Goal: Task Accomplishment & Management: Complete application form

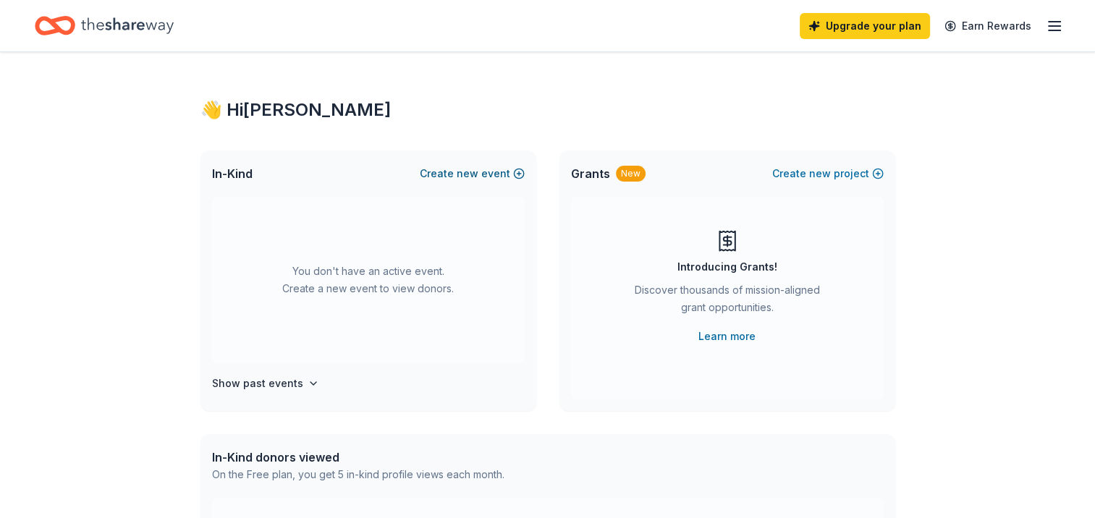
click at [482, 170] on button "Create new event" at bounding box center [472, 173] width 105 height 17
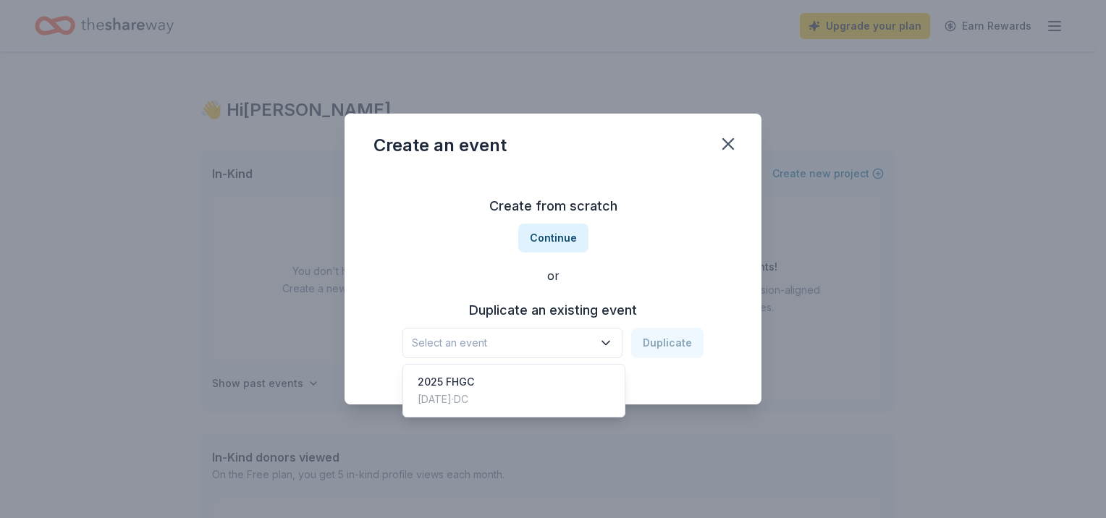
click at [533, 342] on span "Select an event" at bounding box center [502, 342] width 181 height 17
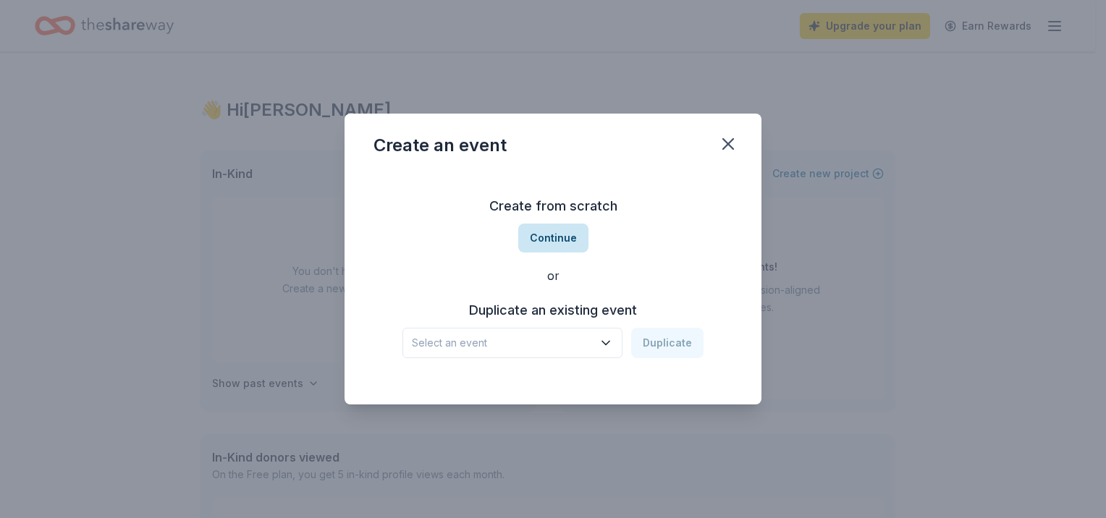
click at [542, 240] on button "Continue" at bounding box center [553, 238] width 70 height 29
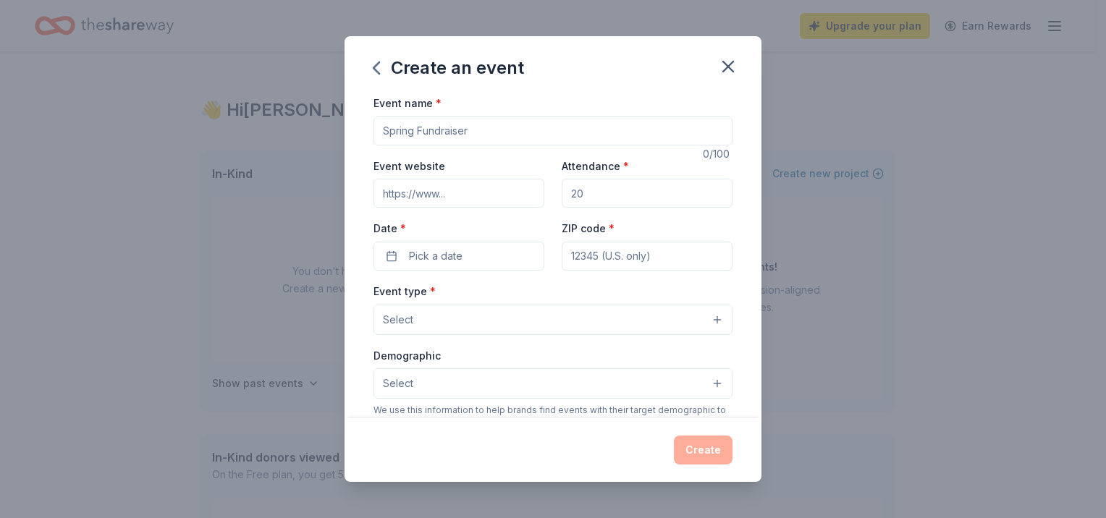
drag, startPoint x: 488, startPoint y: 136, endPoint x: 204, endPoint y: 153, distance: 284.3
click at [204, 153] on div "Create an event Event name * 0 /100 Event website Attendance * Date * Pick a da…" at bounding box center [553, 259] width 1106 height 518
type input "PTO"
click at [698, 452] on div "Create" at bounding box center [553, 450] width 359 height 29
click at [470, 193] on input "Event website" at bounding box center [459, 193] width 171 height 29
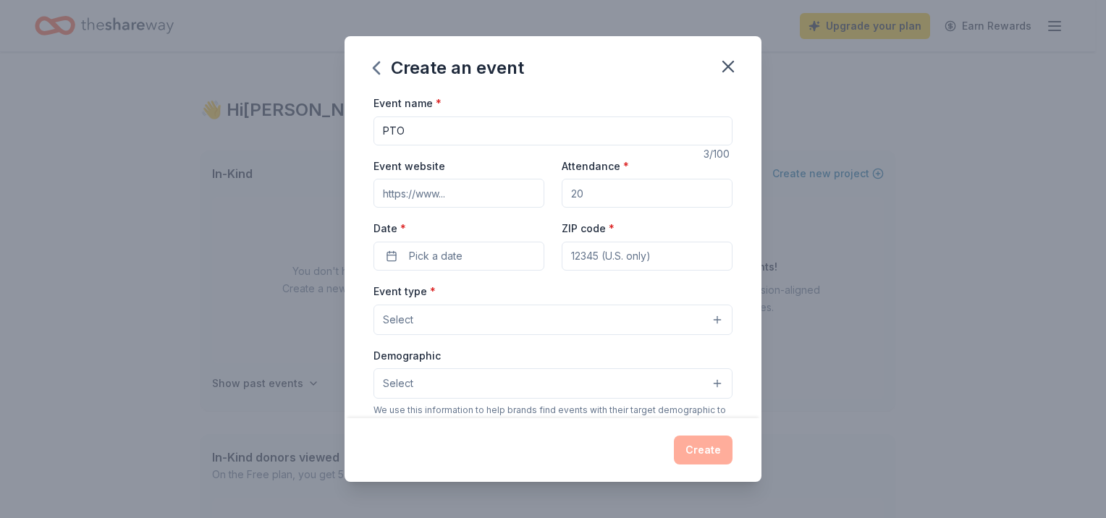
click at [601, 190] on input "Attendance *" at bounding box center [647, 193] width 171 height 29
type input "300"
click at [457, 256] on span "Pick a date" at bounding box center [436, 256] width 54 height 17
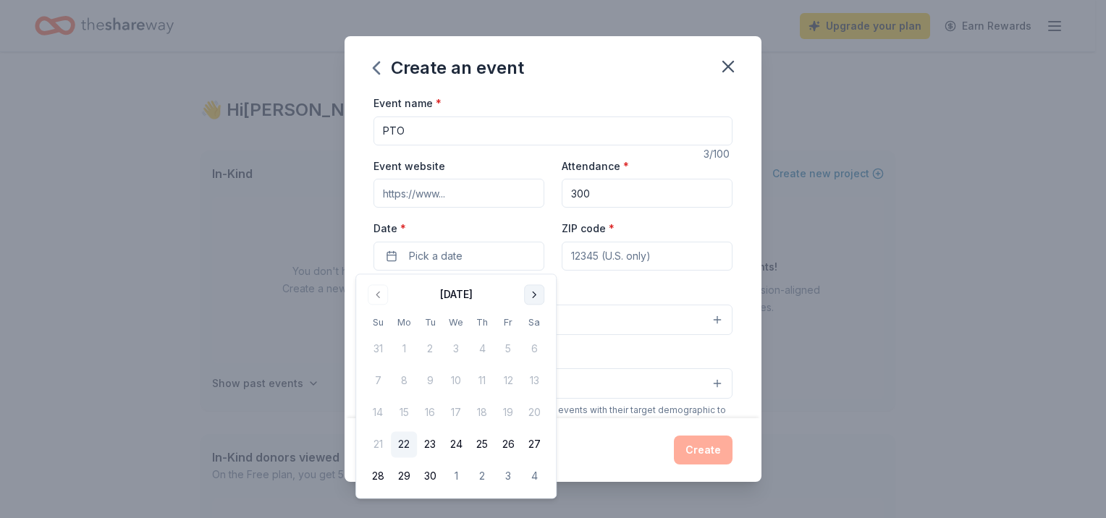
click at [532, 295] on button "Go to next month" at bounding box center [534, 295] width 20 height 20
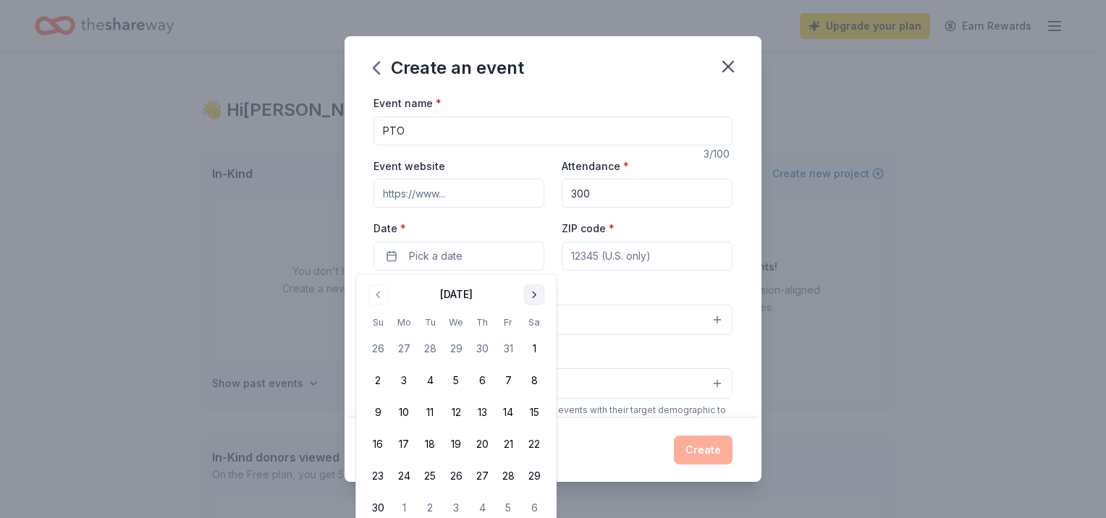
click at [532, 295] on button "Go to next month" at bounding box center [534, 295] width 20 height 20
click at [408, 341] on button "1" at bounding box center [404, 350] width 26 height 26
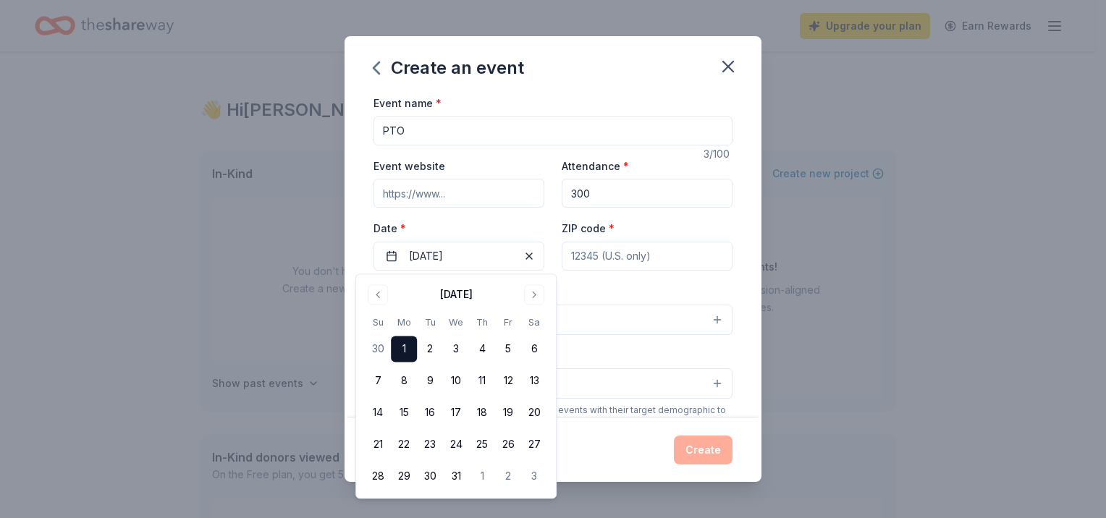
click at [640, 371] on button "Select" at bounding box center [553, 384] width 359 height 30
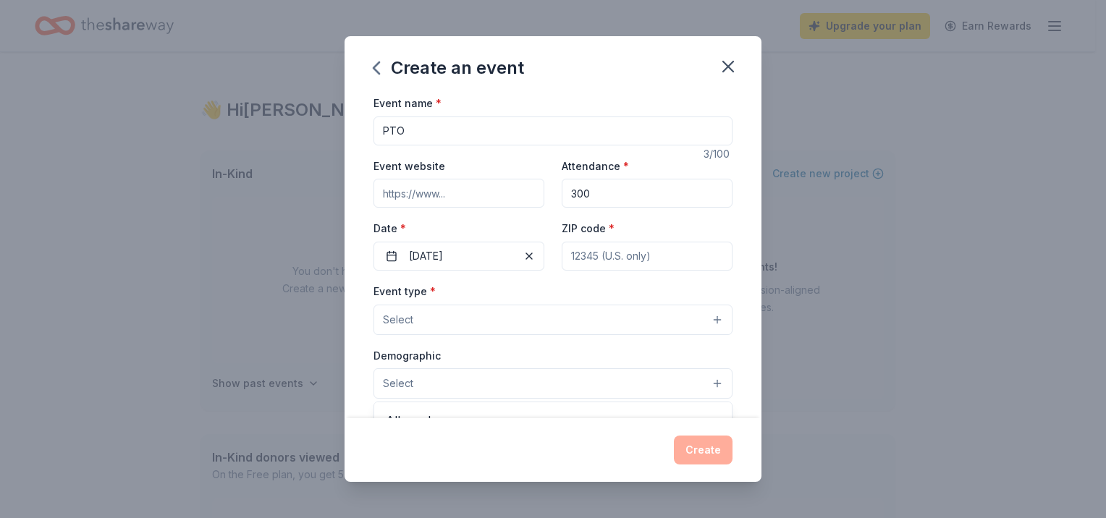
click at [594, 311] on div "Event type * Select Demographic Select All genders Mostly men Mostly women All …" at bounding box center [553, 434] width 359 height 305
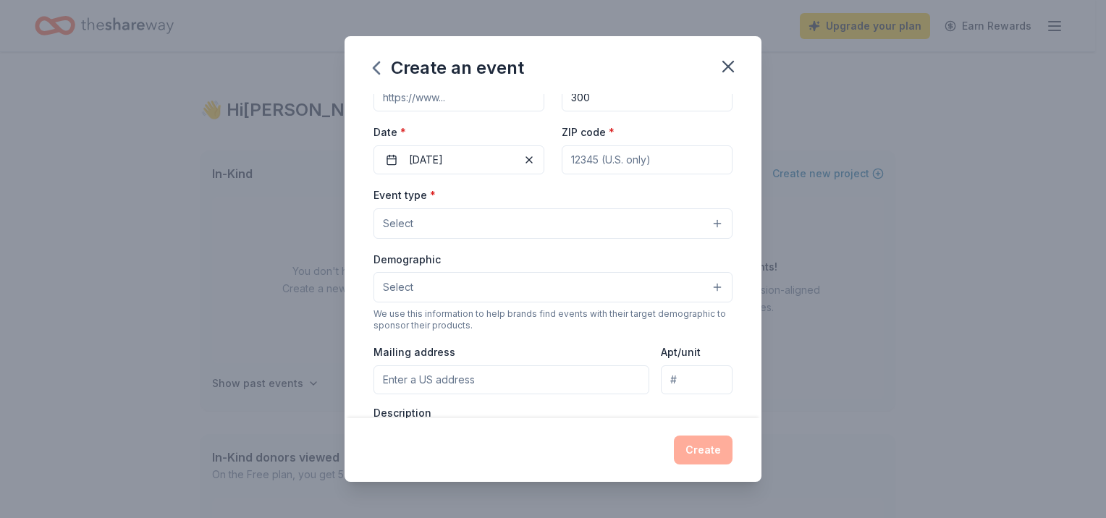
scroll to position [102, 0]
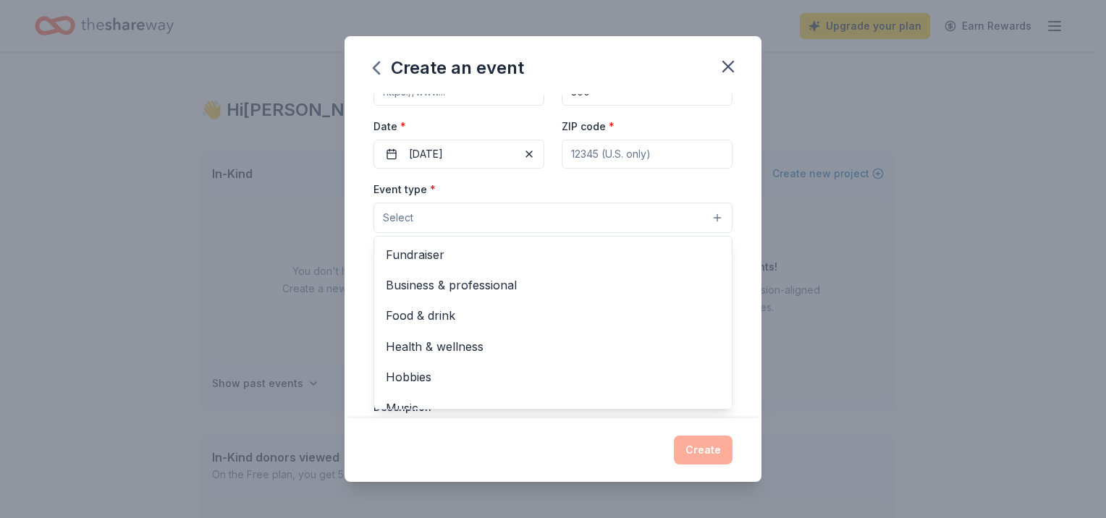
click at [715, 214] on button "Select" at bounding box center [553, 218] width 359 height 30
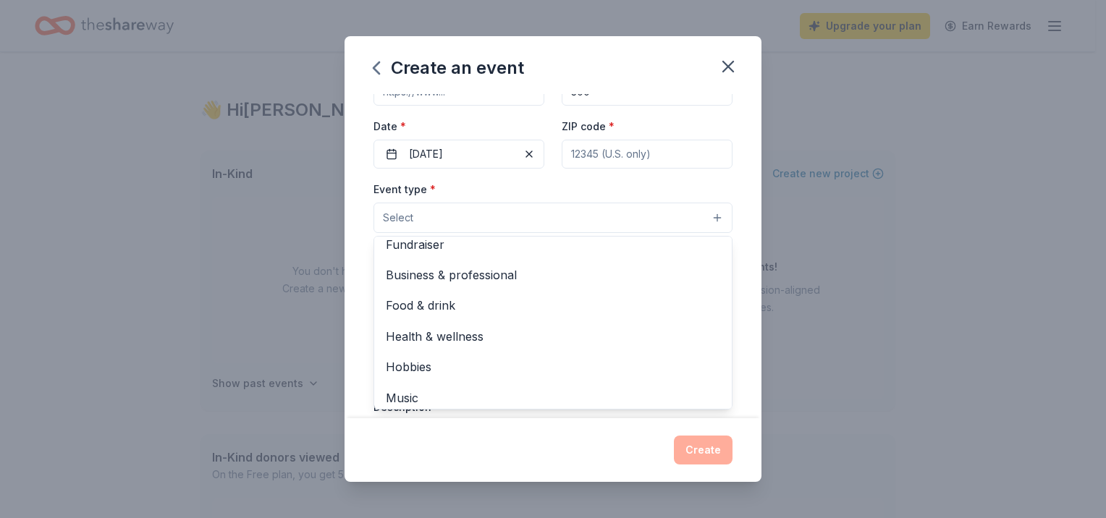
scroll to position [0, 0]
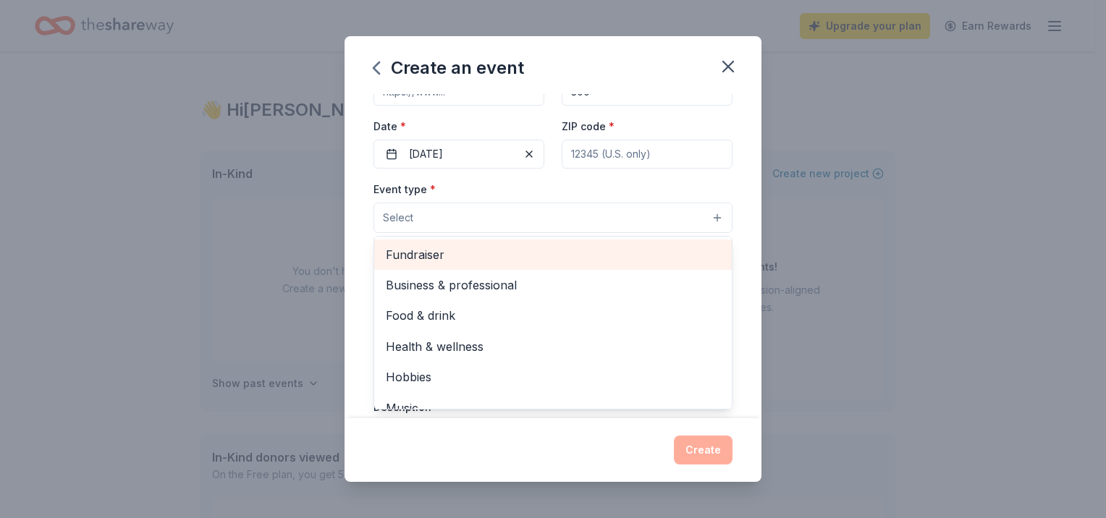
click at [526, 258] on span "Fundraiser" at bounding box center [553, 254] width 334 height 19
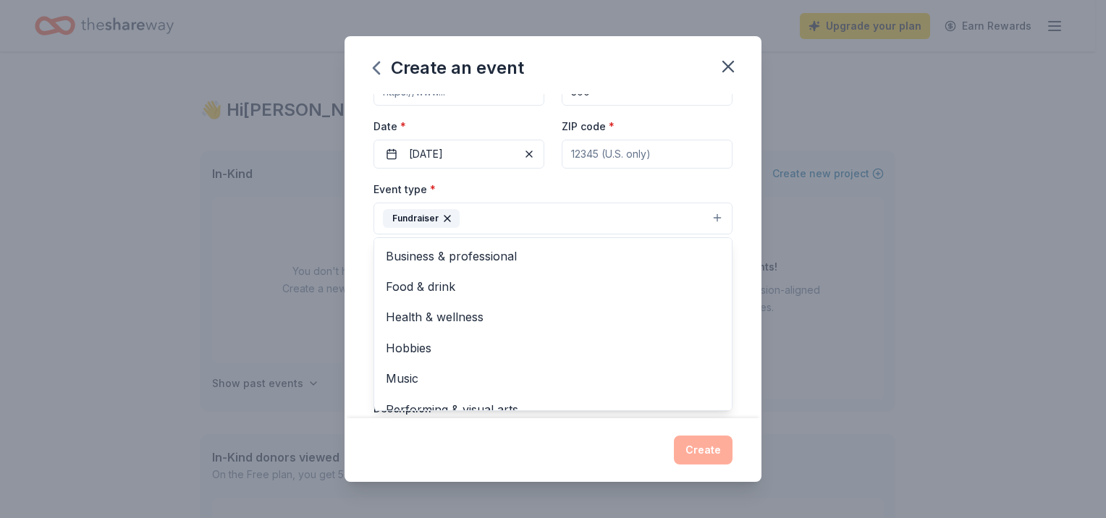
click at [363, 351] on div "Event name * PTO 3 /100 Event website Attendance * 300 Date * 12/01/2025 ZIP co…" at bounding box center [553, 256] width 417 height 324
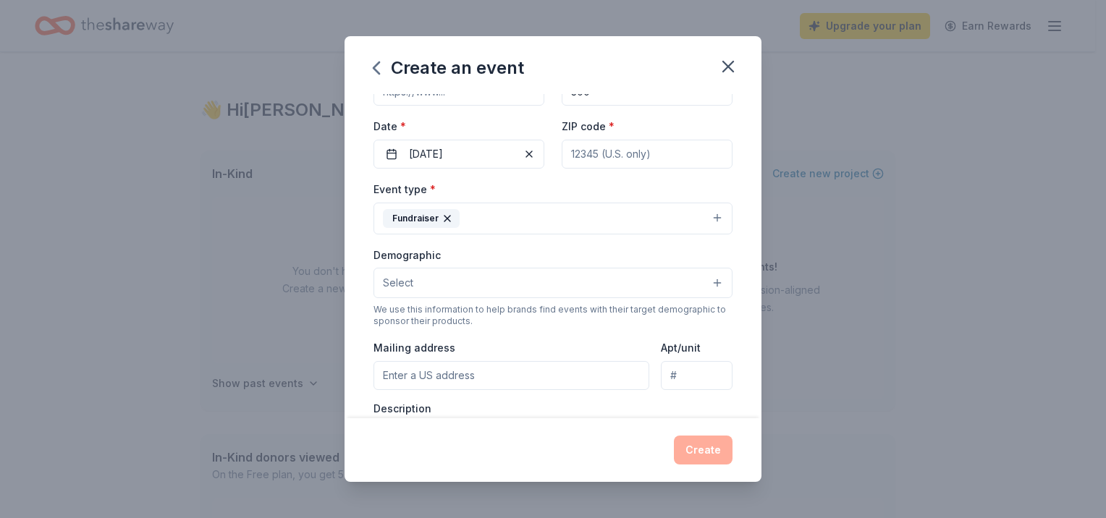
click at [442, 290] on button "Select" at bounding box center [553, 283] width 359 height 30
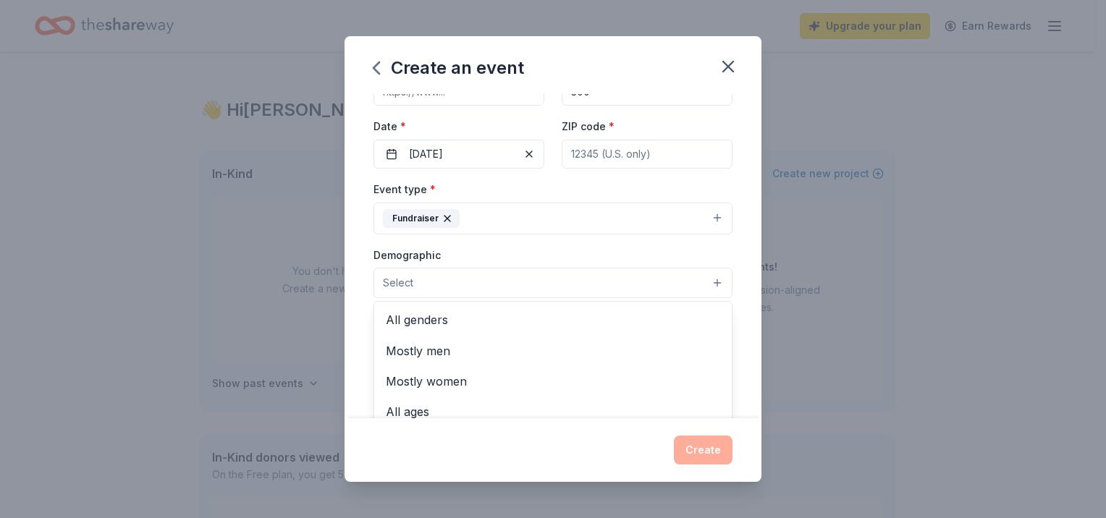
click at [553, 220] on div "Event type * Fundraiser Demographic Select All genders Mostly men Mostly women …" at bounding box center [553, 333] width 359 height 306
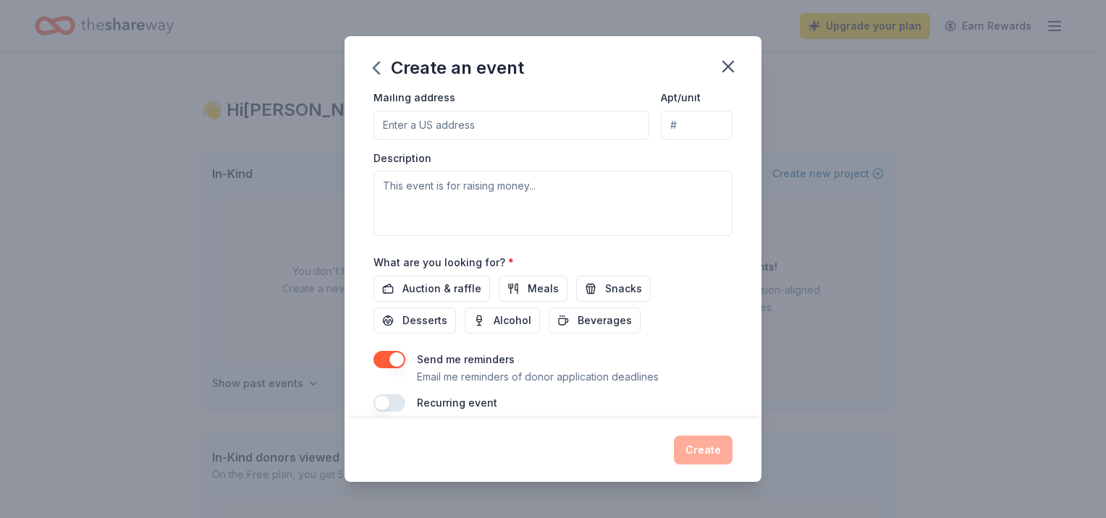
scroll to position [369, 0]
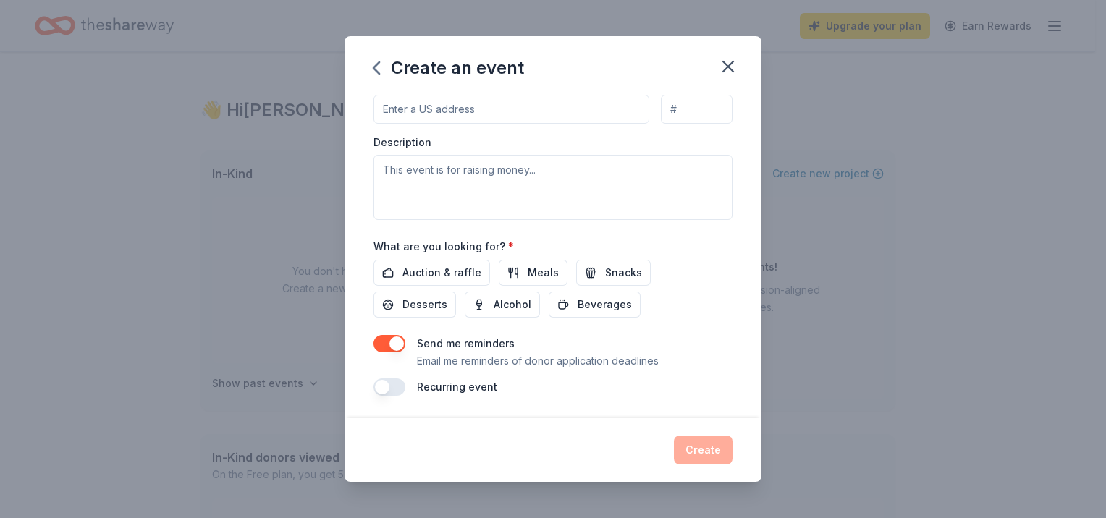
click at [382, 337] on button "button" at bounding box center [390, 343] width 32 height 17
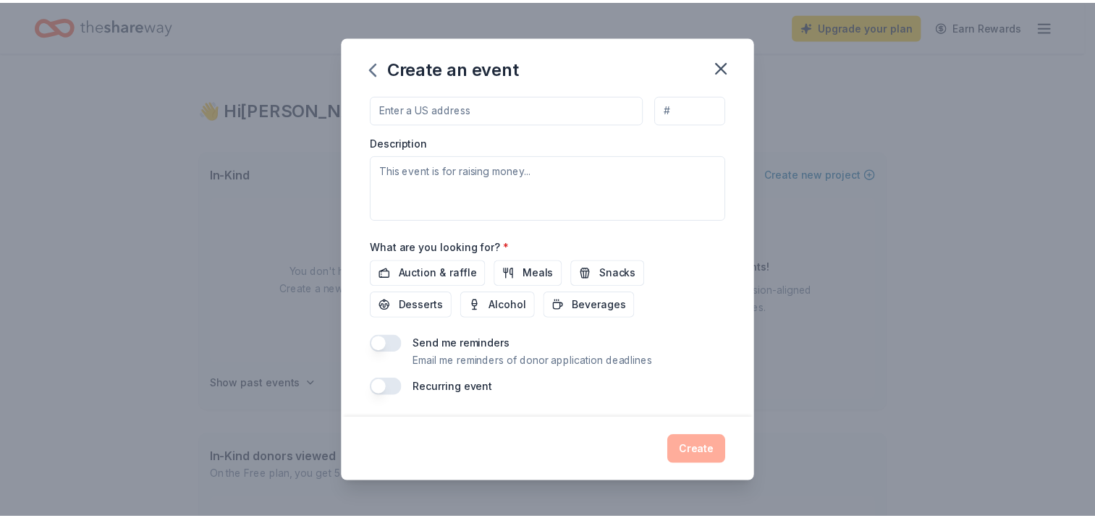
scroll to position [0, 0]
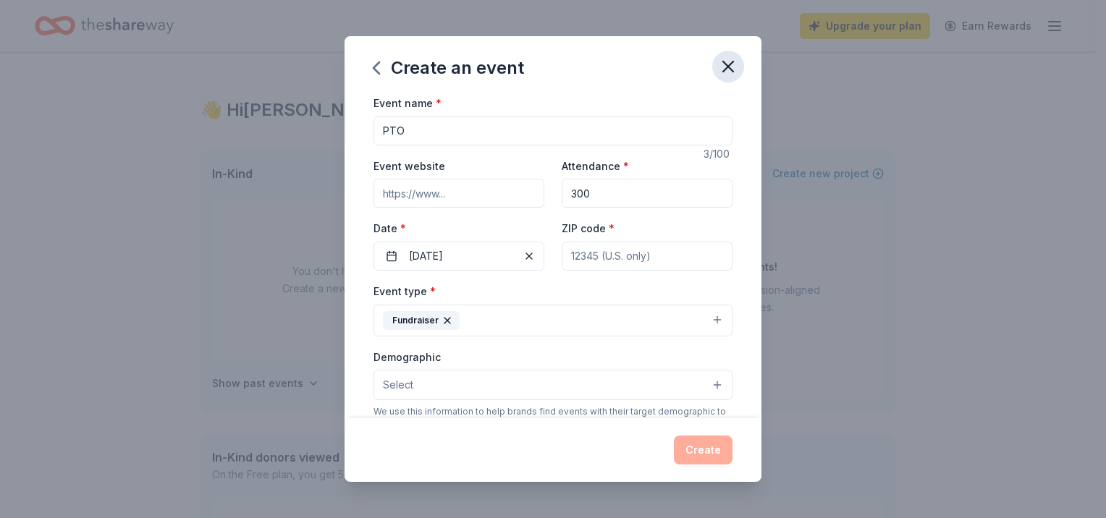
click at [733, 67] on icon "button" at bounding box center [728, 66] width 20 height 20
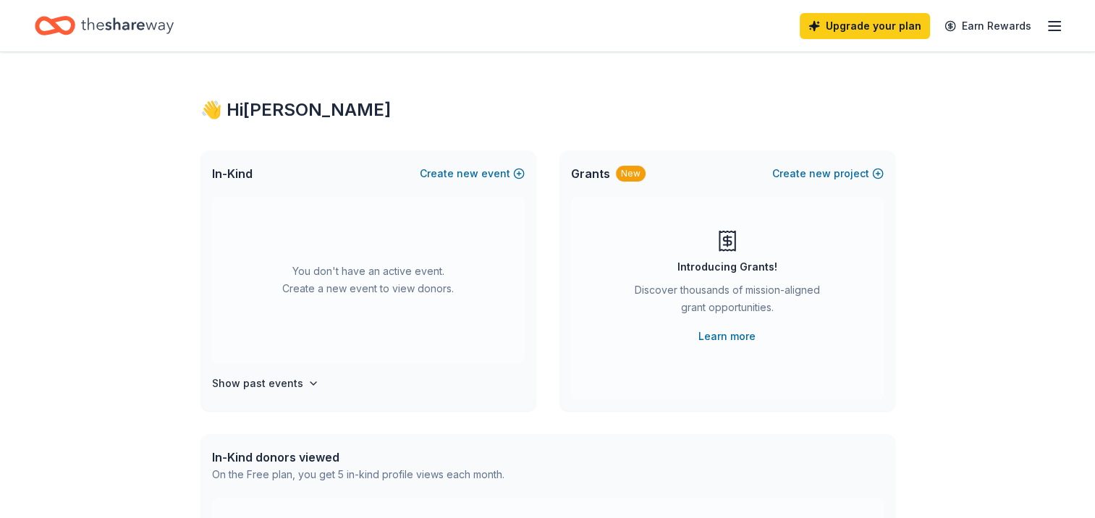
click at [628, 175] on div "New" at bounding box center [631, 174] width 30 height 16
click at [586, 172] on span "Grants" at bounding box center [590, 173] width 39 height 17
click at [1058, 26] on icon "button" at bounding box center [1054, 25] width 17 height 17
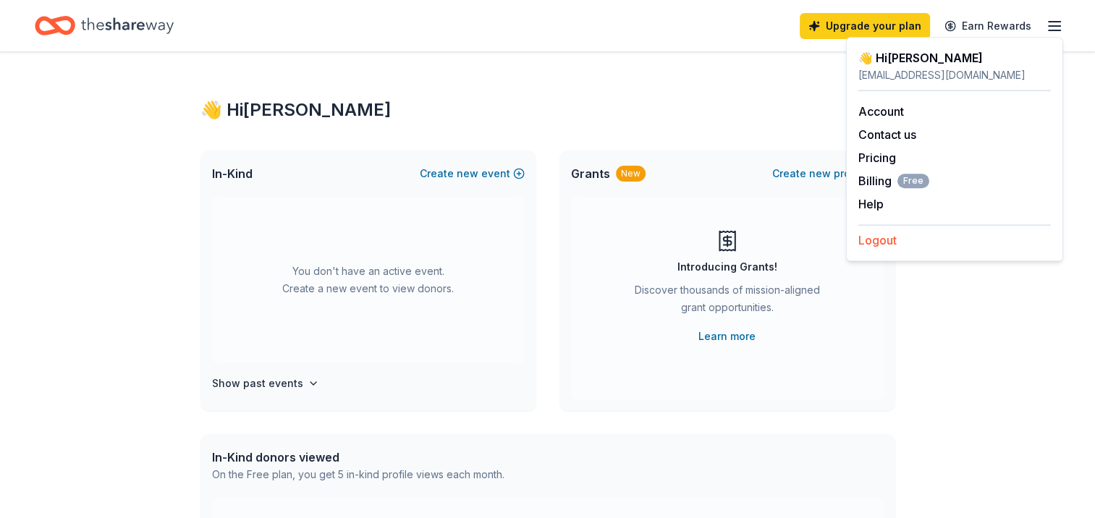
click at [884, 237] on button "Logout" at bounding box center [878, 240] width 38 height 17
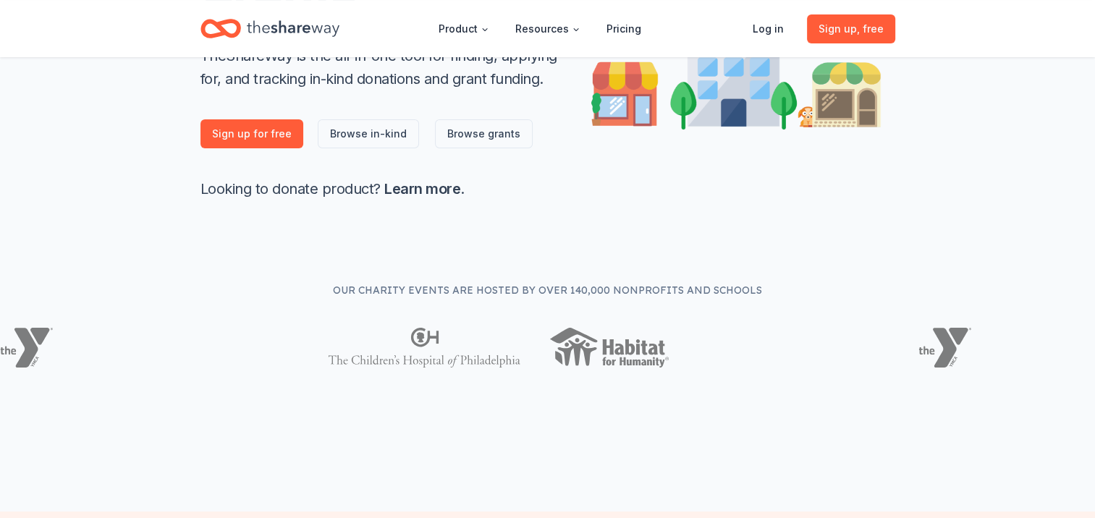
scroll to position [307, 0]
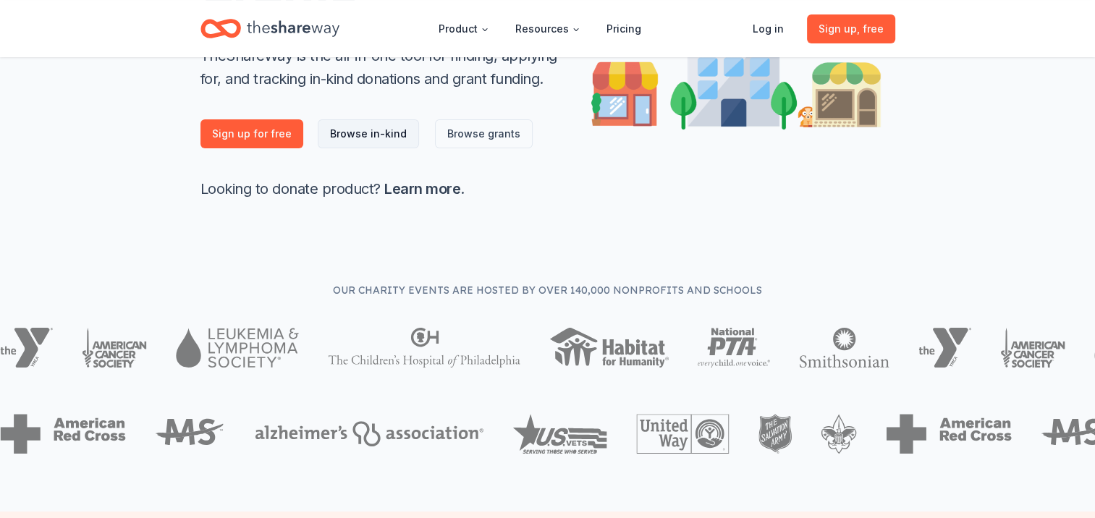
click at [371, 125] on link "Browse in-kind" at bounding box center [368, 133] width 101 height 29
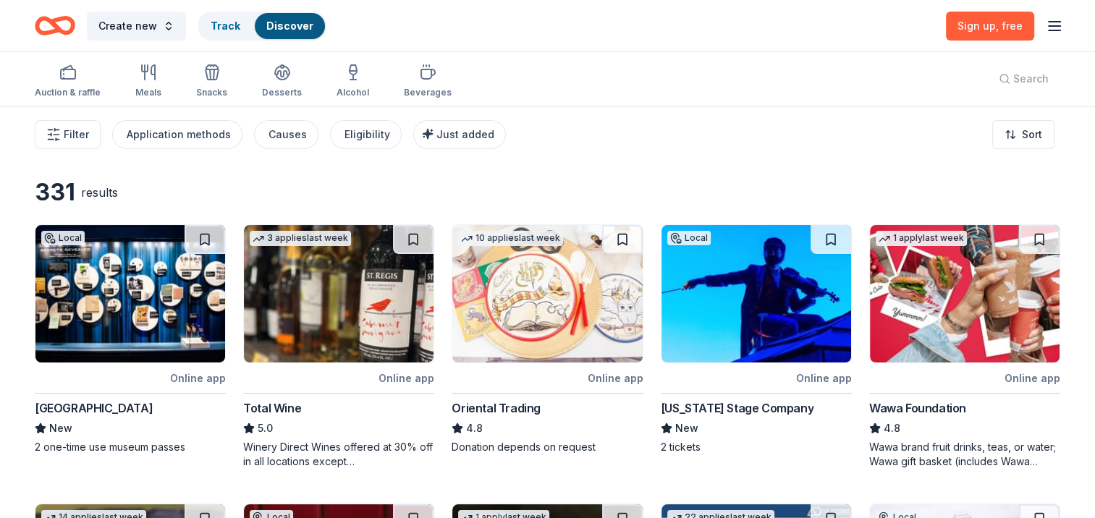
click at [1024, 84] on div "Search" at bounding box center [1023, 79] width 73 height 54
click at [1015, 76] on div "Search" at bounding box center [1023, 79] width 73 height 54
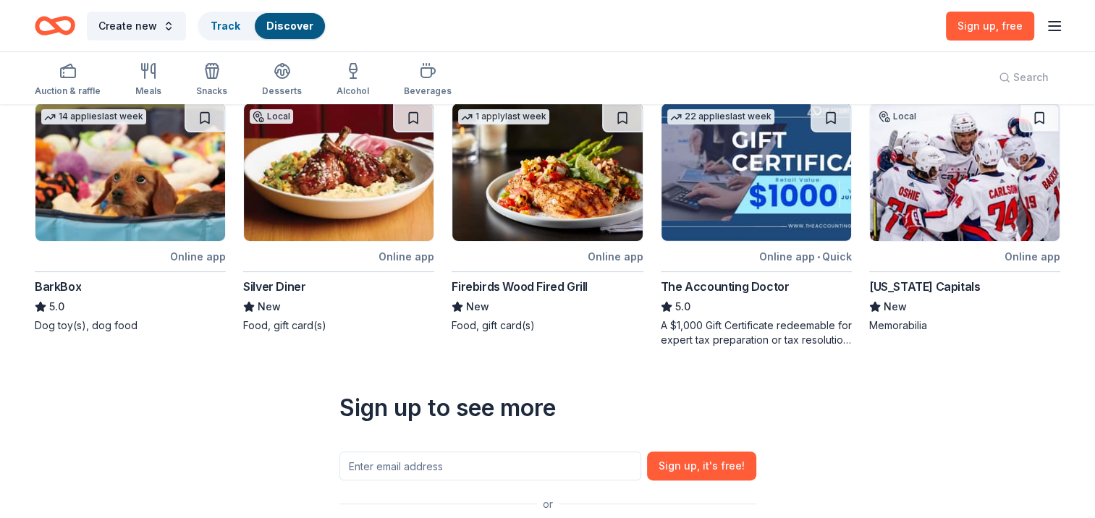
scroll to position [636, 0]
